Goal: Information Seeking & Learning: Learn about a topic

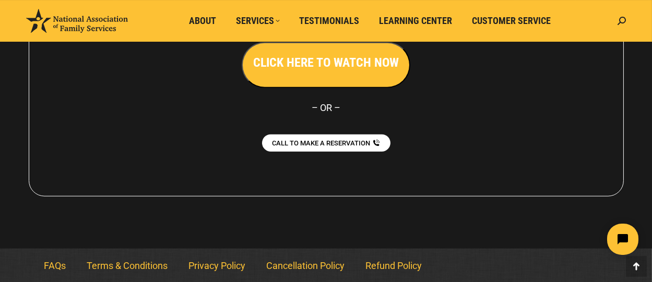
scroll to position [2446, 0]
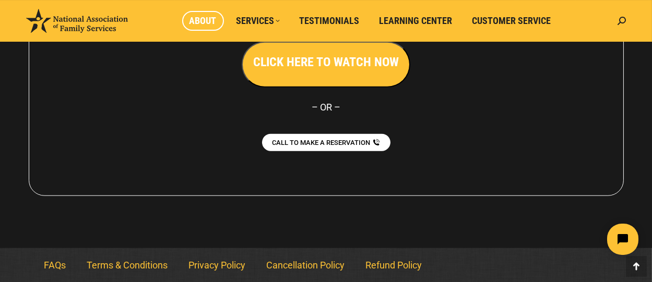
click at [215, 19] on span "About" at bounding box center [202, 20] width 27 height 11
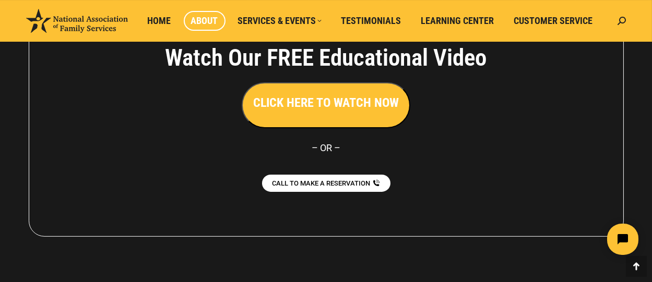
scroll to position [910, 0]
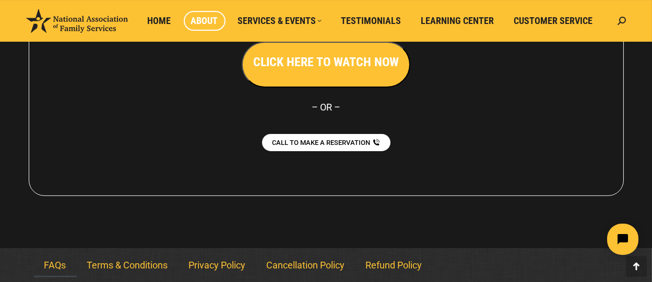
click at [50, 266] on link "FAQs" at bounding box center [55, 266] width 43 height 24
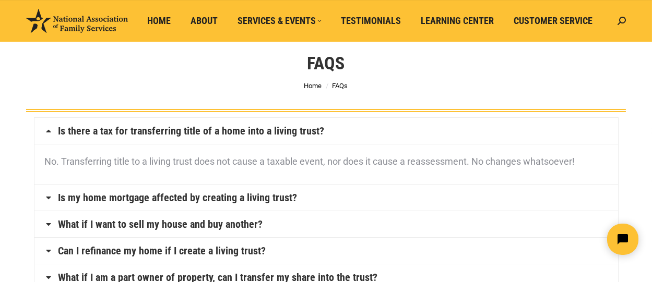
scroll to position [58, 0]
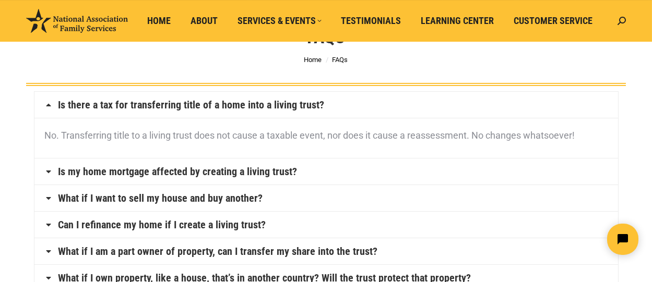
click at [49, 104] on icon at bounding box center [49, 105] width 8 height 8
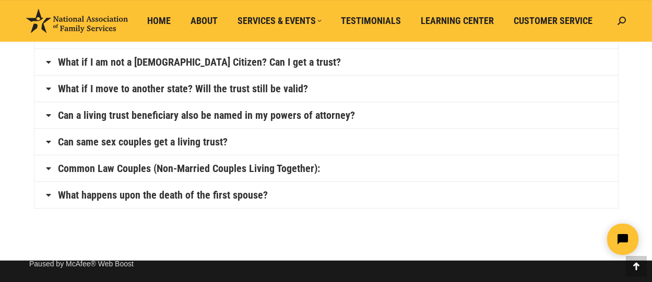
scroll to position [347, 0]
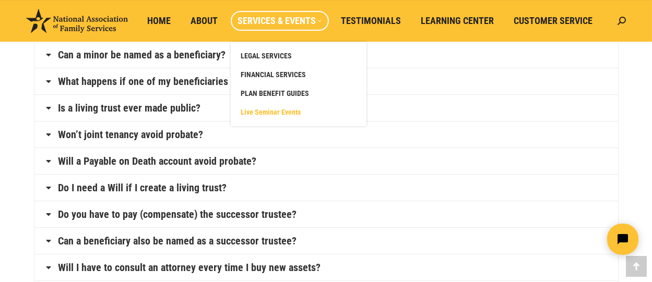
click at [259, 112] on span "Live Seminar Events" at bounding box center [271, 111] width 60 height 9
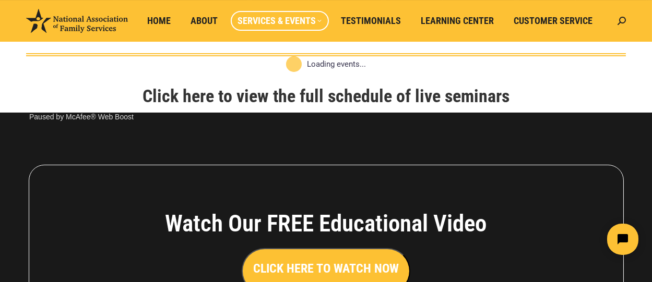
scroll to position [58, 0]
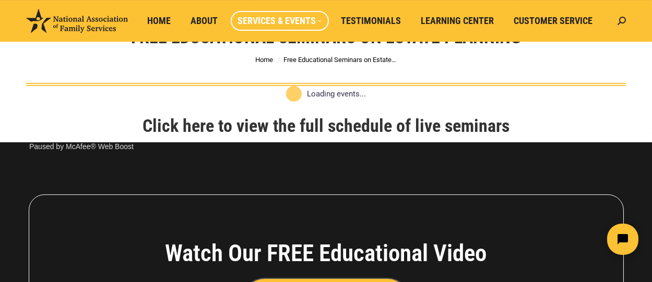
click at [19, 149] on div "Paused by McAfee® Web Boost" at bounding box center [78, 146] width 146 height 22
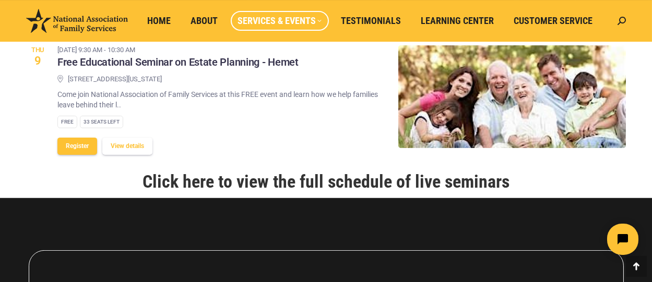
scroll to position [811, 0]
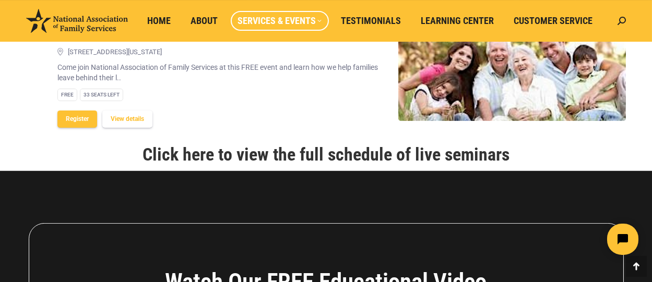
click at [130, 128] on button "View details" at bounding box center [127, 119] width 50 height 17
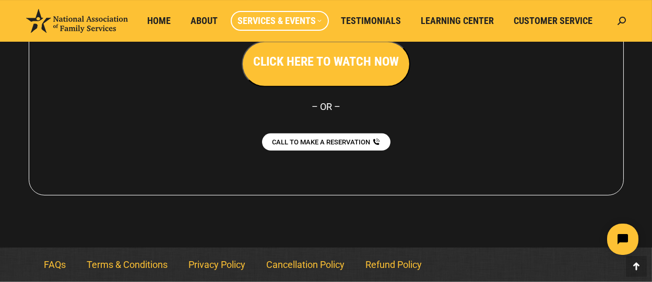
scroll to position [1094, 0]
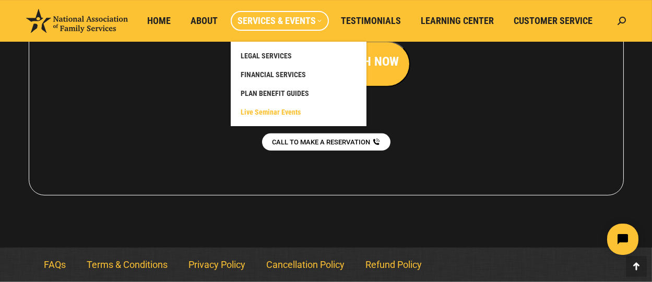
click at [263, 111] on span "Live Seminar Events" at bounding box center [271, 111] width 60 height 9
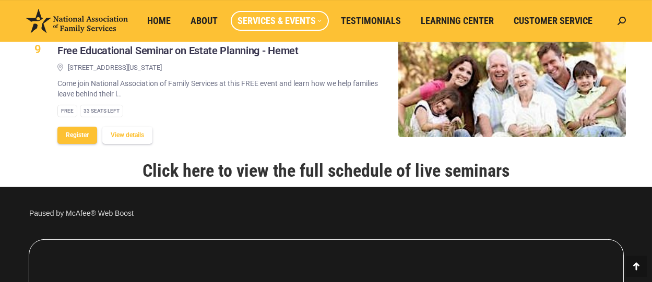
scroll to position [811, 0]
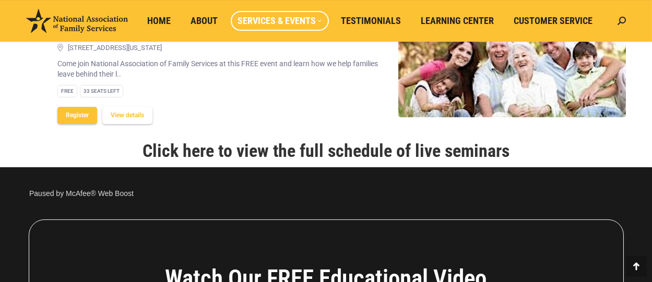
click at [302, 161] on link "Click here to view the full schedule of live seminars" at bounding box center [325, 150] width 367 height 21
